Goal: Information Seeking & Learning: Check status

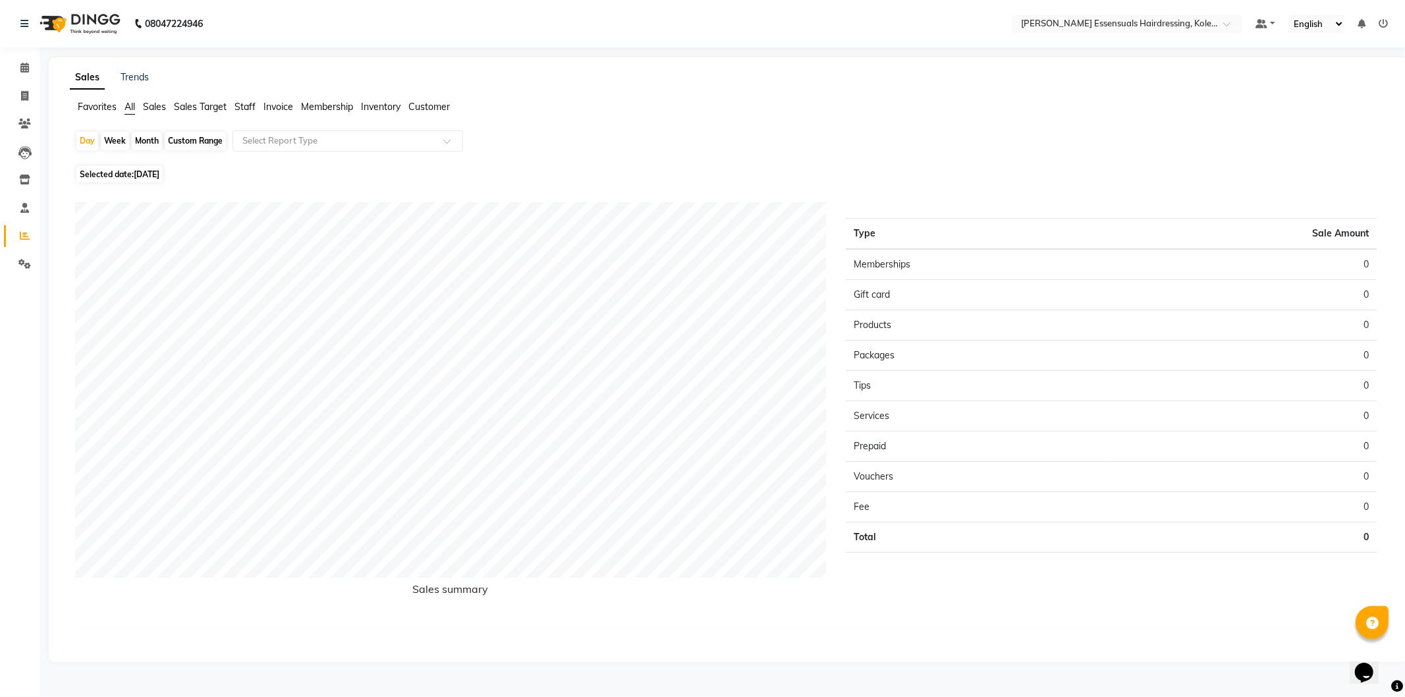
click at [148, 138] on div "Month" at bounding box center [147, 141] width 30 height 18
select select "9"
select select "2025"
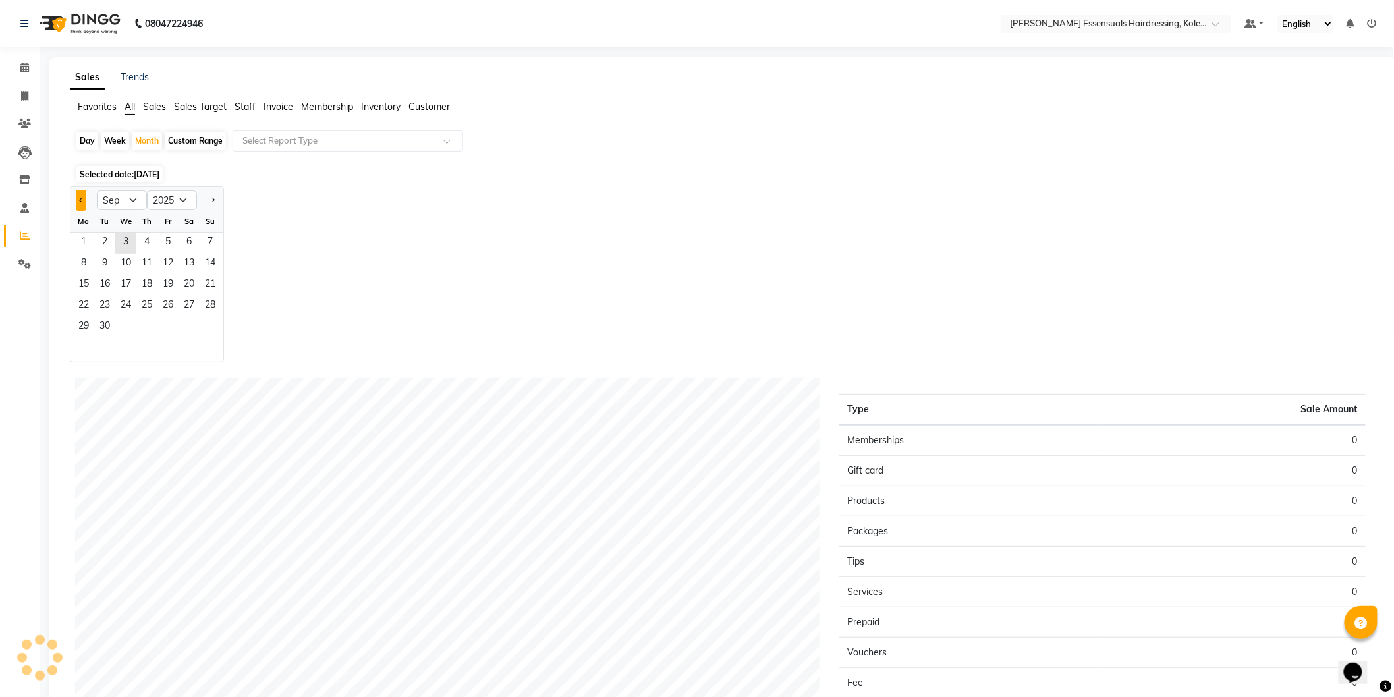
click at [82, 197] on span "Previous month" at bounding box center [81, 199] width 5 height 5
select select "8"
click at [162, 242] on span "1" at bounding box center [167, 243] width 21 height 21
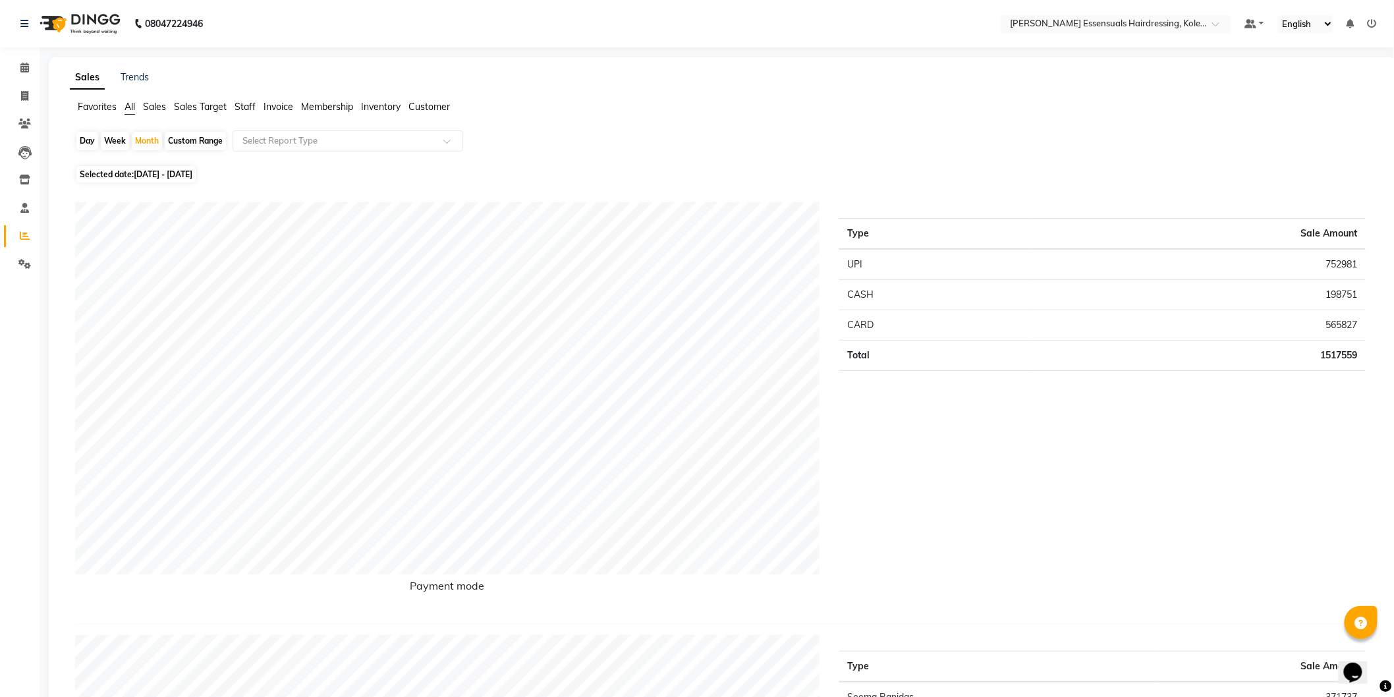
click at [159, 103] on span "Sales" at bounding box center [154, 107] width 23 height 12
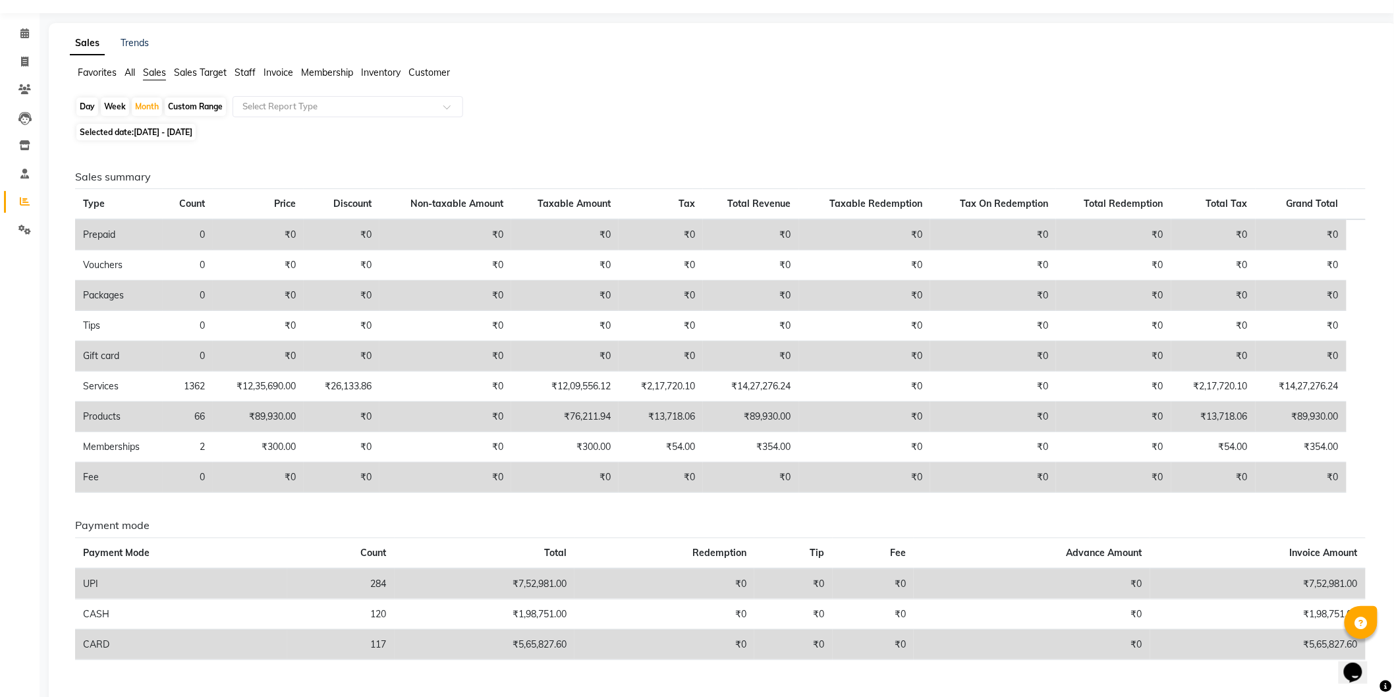
scroll to position [67, 0]
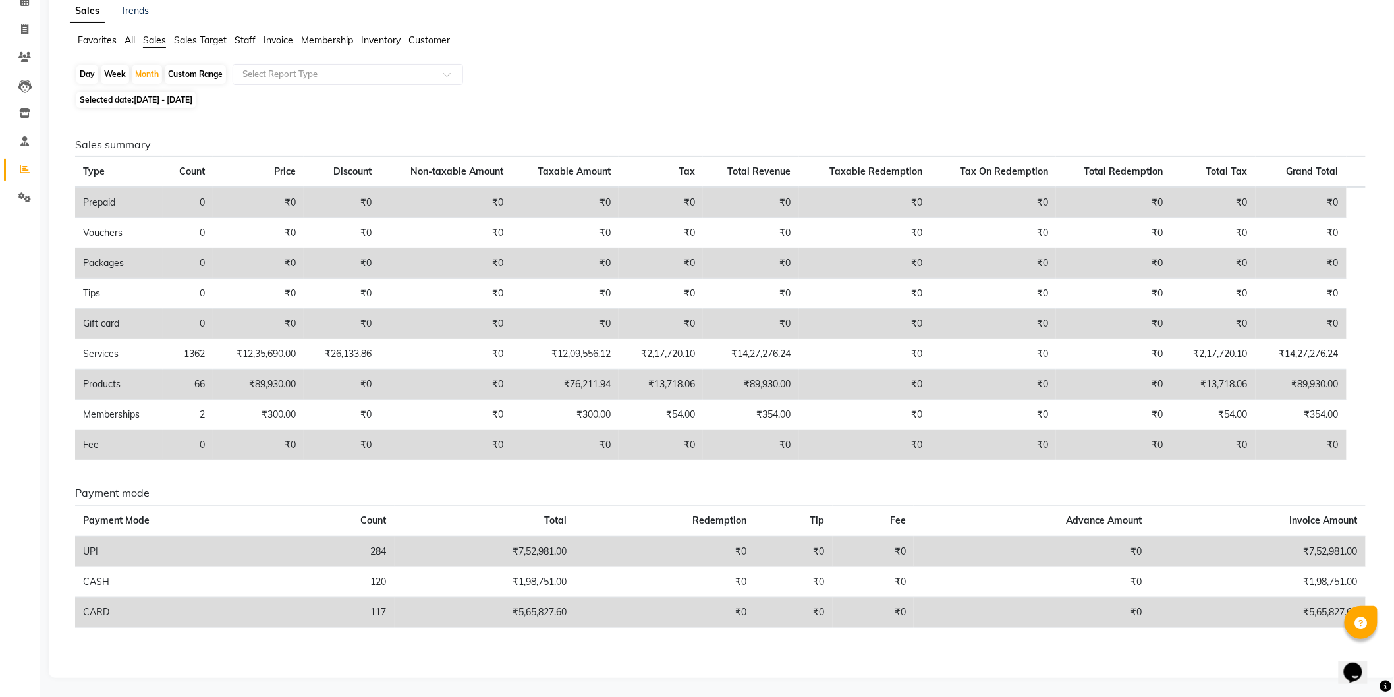
click at [233, 43] on ul "Favorites All Sales Sales Target Staff Invoice Membership Inventory Customer" at bounding box center [723, 41] width 1306 height 14
click at [242, 40] on span "Staff" at bounding box center [245, 40] width 21 height 12
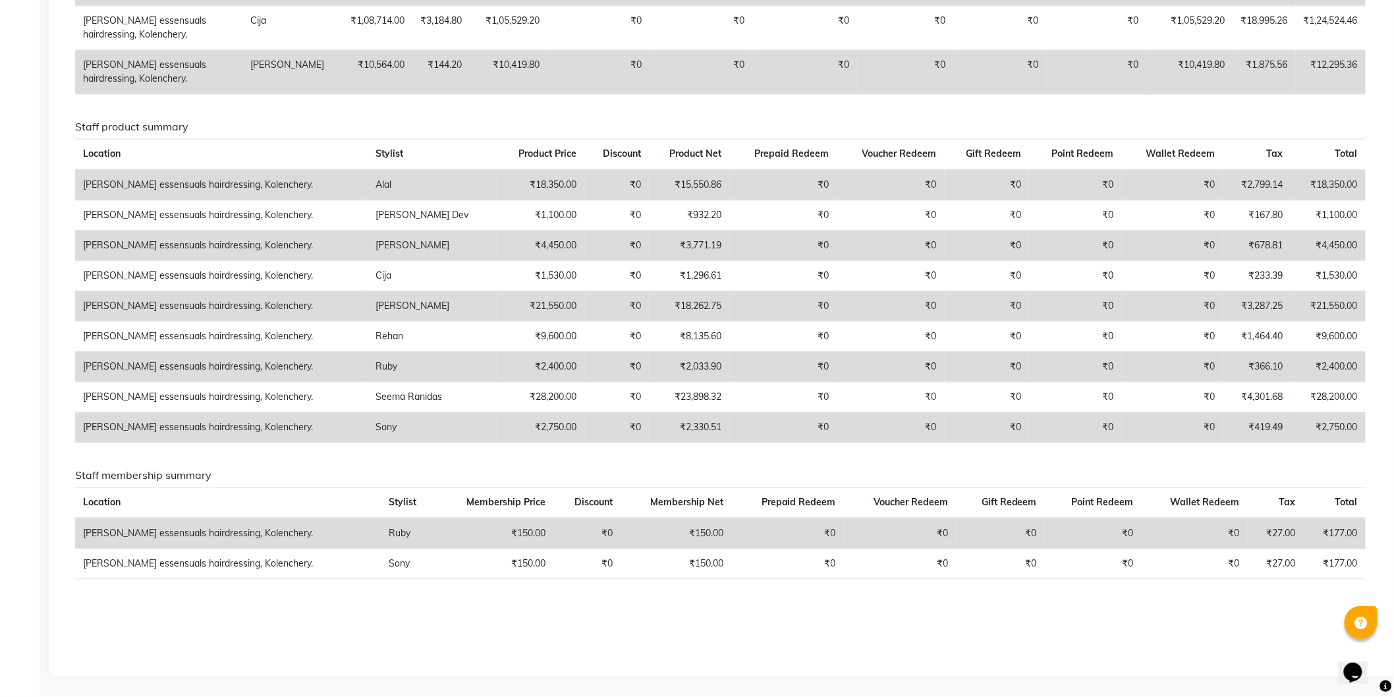
scroll to position [1049, 0]
